Goal: Task Accomplishment & Management: Use online tool/utility

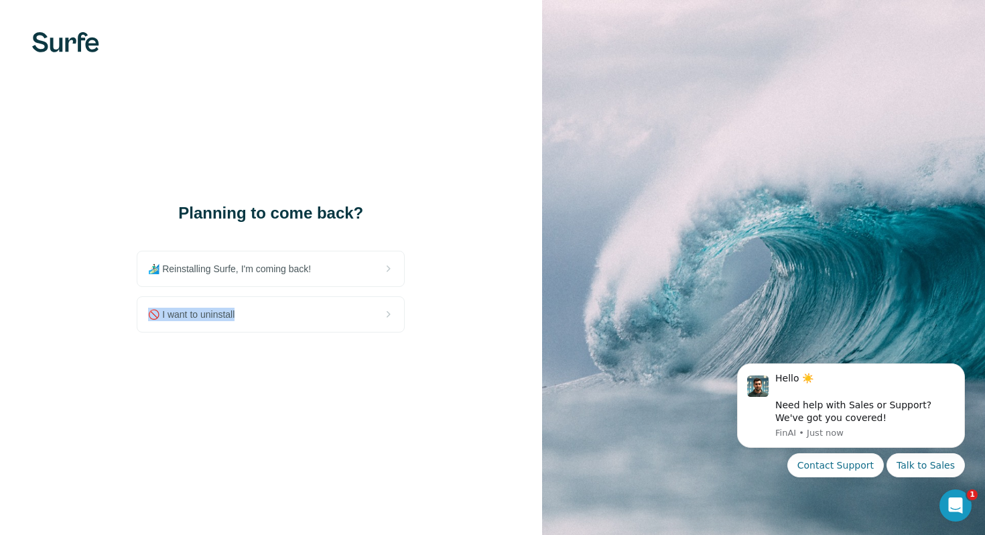
drag, startPoint x: 294, startPoint y: 276, endPoint x: 288, endPoint y: 377, distance: 100.7
click at [288, 377] on div "Planning to come back? 🏄🏻‍♂️ Reinstalling Surfe, I'm coming back! 🚫 I want to u…" at bounding box center [271, 267] width 542 height 535
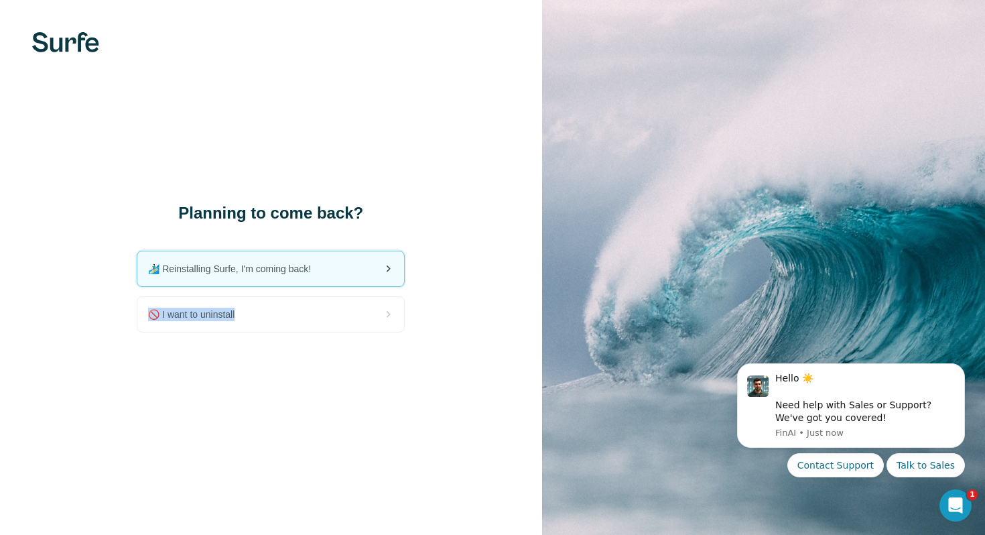
click at [296, 284] on div "🏄🏻‍♂️ Reinstalling Surfe, I'm coming back!" at bounding box center [270, 268] width 267 height 35
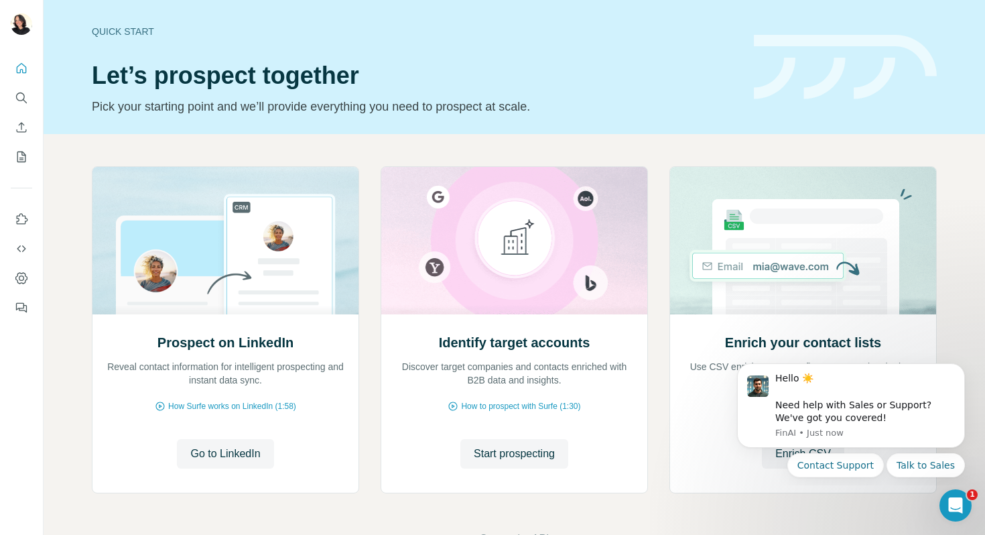
click at [7, 64] on div at bounding box center [21, 184] width 43 height 272
click at [26, 70] on icon "Quick start" at bounding box center [21, 68] width 13 height 13
click at [955, 371] on button "Dismiss notification" at bounding box center [961, 367] width 17 height 17
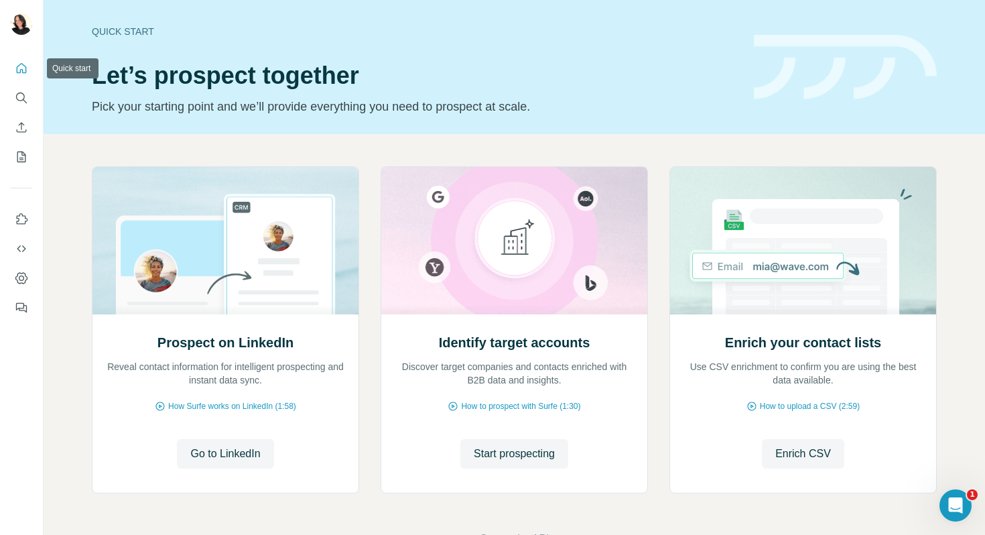
click at [17, 70] on icon "Quick start" at bounding box center [22, 68] width 10 height 10
